Goal: Task Accomplishment & Management: Use online tool/utility

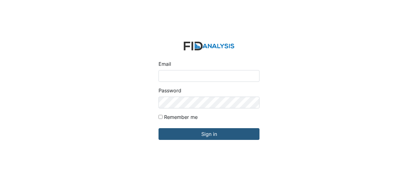
click at [179, 75] on input "Email" at bounding box center [209, 76] width 101 height 12
type input "[EMAIL_ADDRESS][DOMAIN_NAME]"
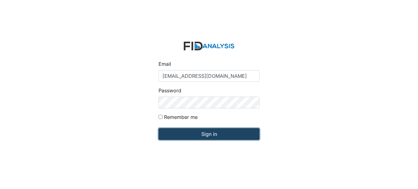
click at [210, 133] on input "Sign in" at bounding box center [209, 134] width 101 height 12
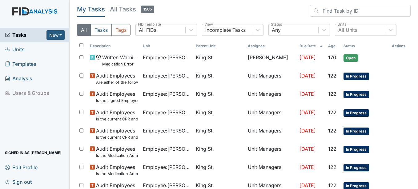
click at [17, 49] on span "Units" at bounding box center [15, 50] width 20 height 10
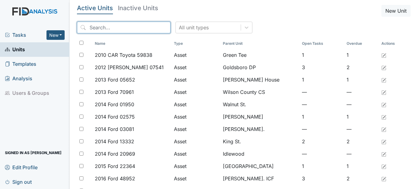
click at [117, 27] on input "search" at bounding box center [124, 28] width 94 height 12
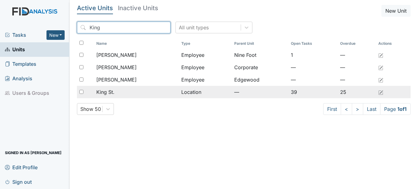
type input "King"
click at [114, 91] on span "King St." at bounding box center [105, 91] width 18 height 7
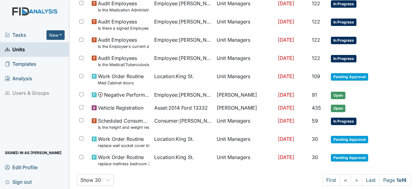
scroll to position [455, 0]
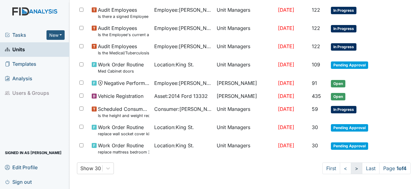
click at [351, 167] on link ">" at bounding box center [356, 168] width 11 height 12
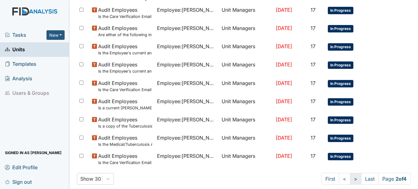
click at [350, 178] on link ">" at bounding box center [355, 179] width 11 height 12
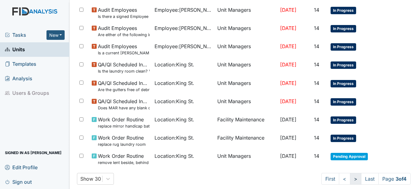
click at [350, 178] on link ">" at bounding box center [355, 179] width 11 height 12
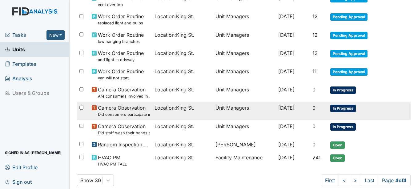
scroll to position [120, 0]
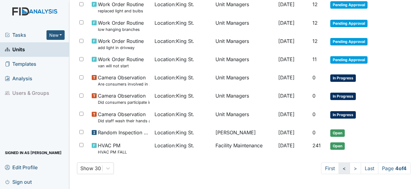
click at [339, 167] on link "<" at bounding box center [344, 168] width 11 height 12
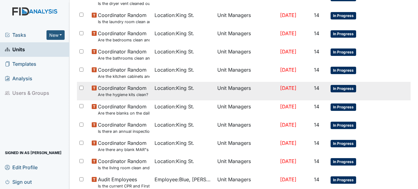
scroll to position [274, 0]
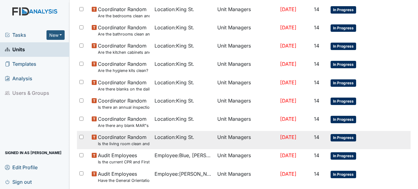
click at [342, 136] on span "In Progress" at bounding box center [344, 137] width 26 height 7
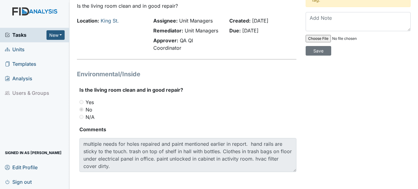
scroll to position [38, 0]
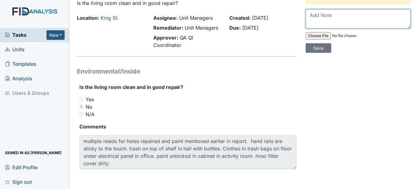
click at [321, 21] on textarea at bounding box center [358, 18] width 105 height 19
click at [378, 16] on textarea "Bags of clothes were removed" at bounding box center [358, 18] width 105 height 19
type textarea "B"
